Goal: Check status: Check status

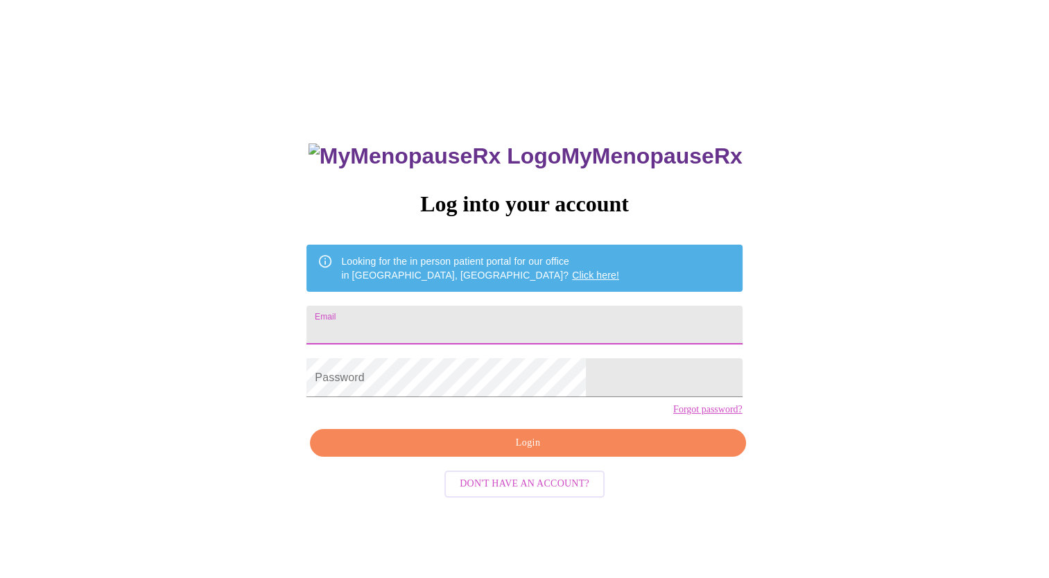
click at [435, 315] on input "Email" at bounding box center [523, 325] width 435 height 39
type input "[EMAIL_ADDRESS][DOMAIN_NAME]"
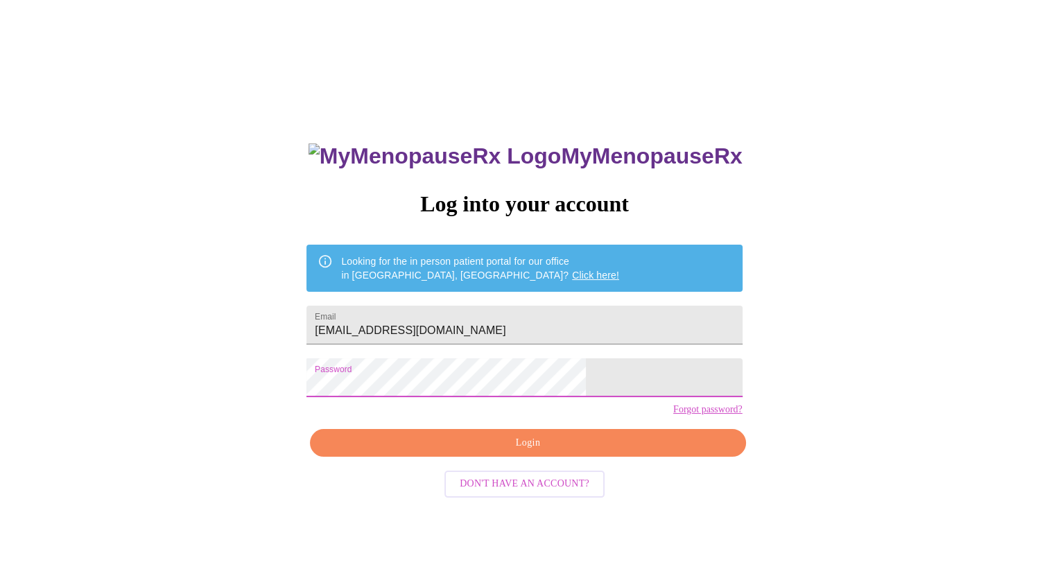
click at [538, 452] on span "Login" at bounding box center [527, 443] width 403 height 17
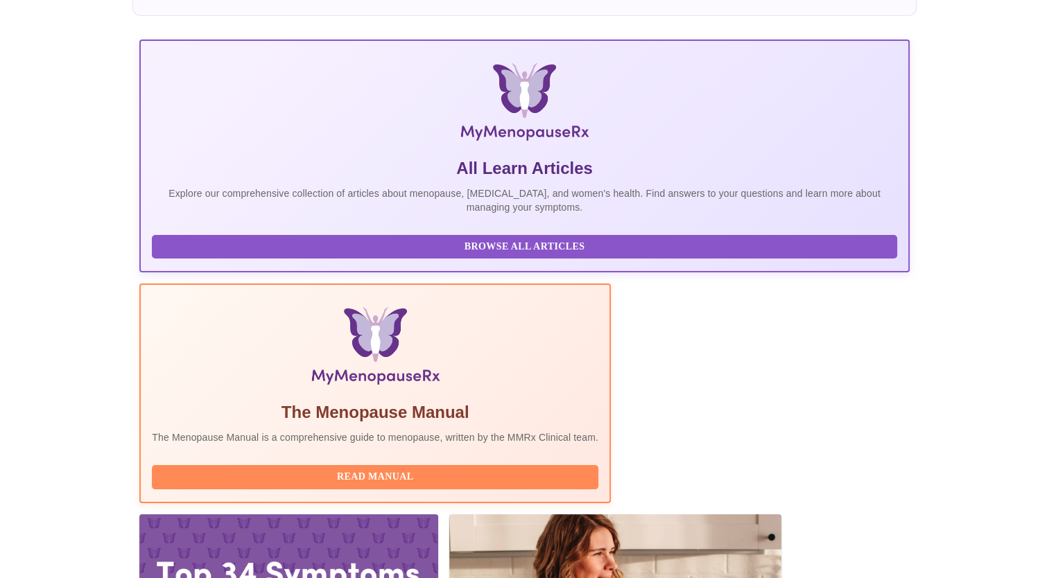
scroll to position [178, 0]
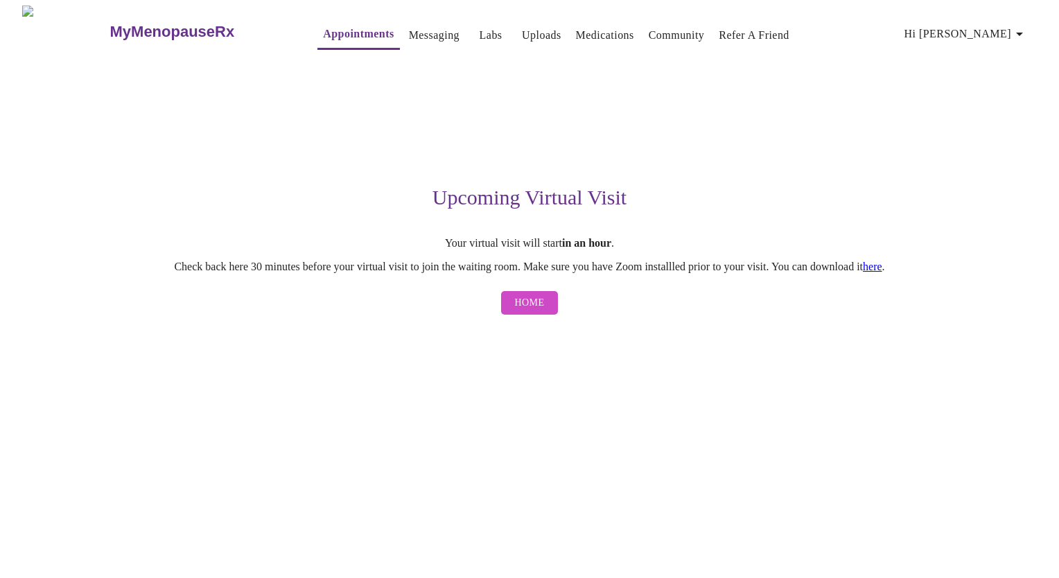
click at [106, 207] on div "Upcoming Virtual Visit Your virtual visit will start in an hour . Check back he…" at bounding box center [530, 190] width 854 height 264
